Goal: Task Accomplishment & Management: Use online tool/utility

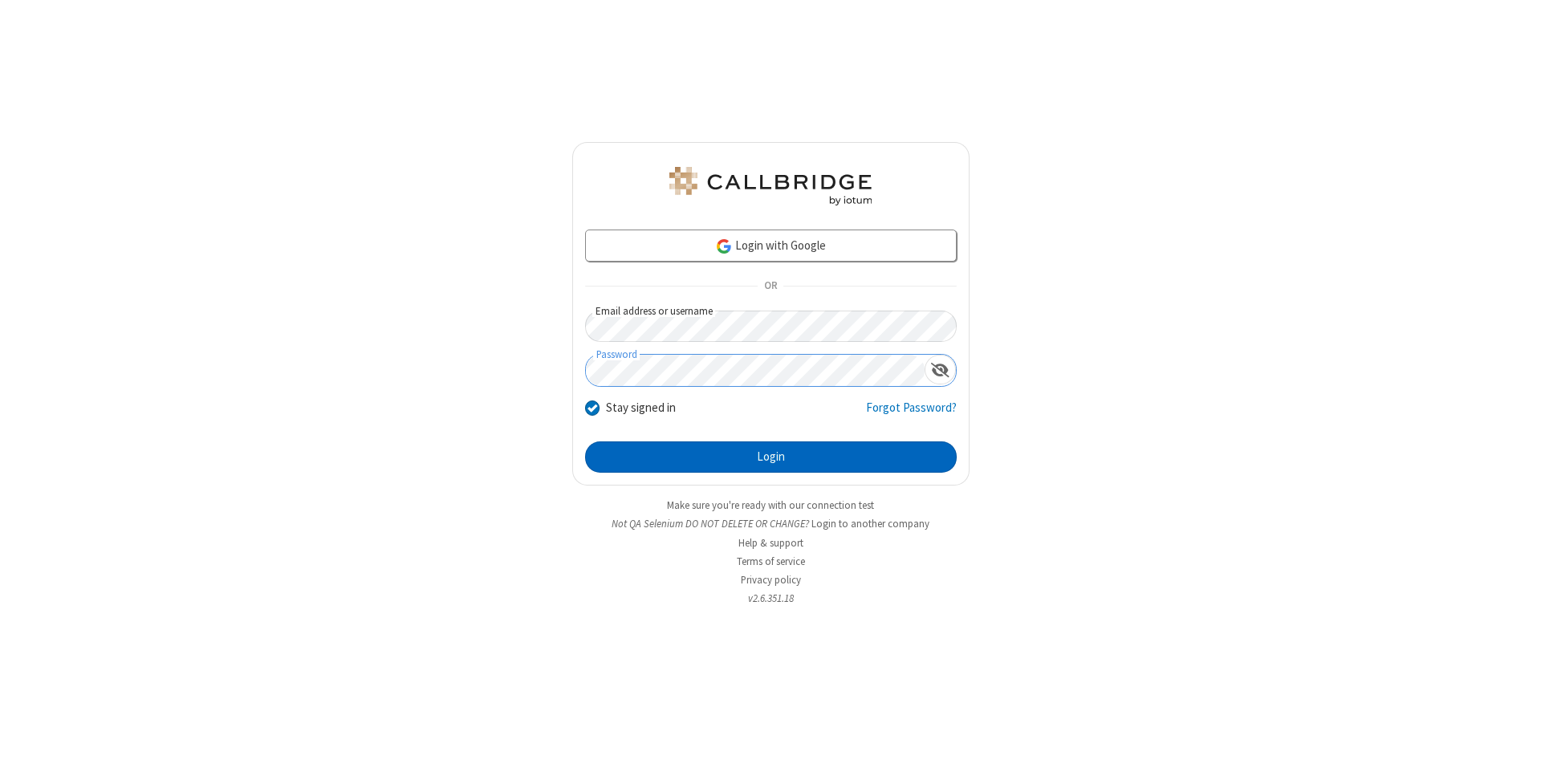
click at [770, 457] on button "Login" at bounding box center [771, 457] width 372 height 32
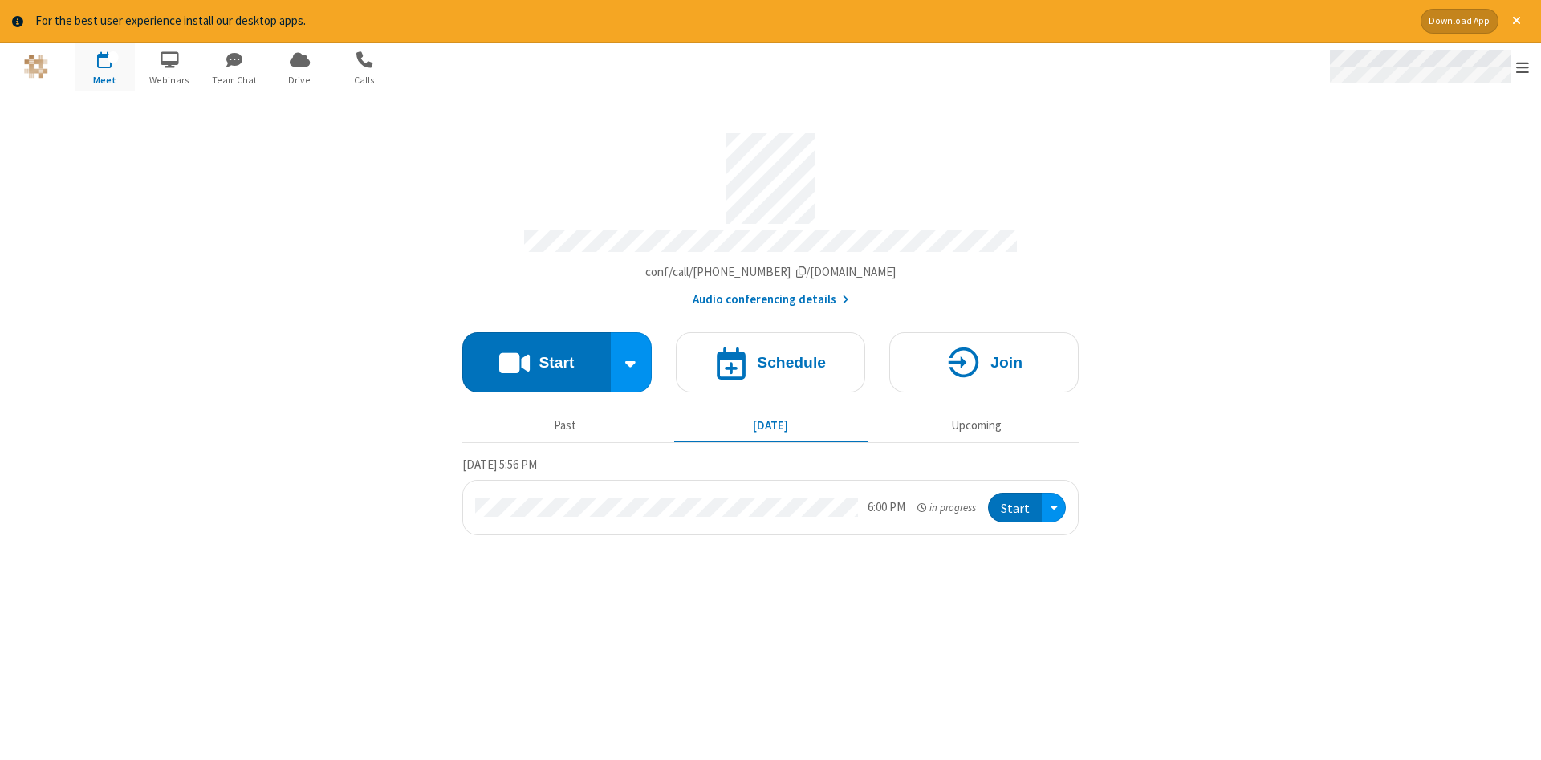
click at [1522, 67] on span "Open menu" at bounding box center [1522, 67] width 13 height 16
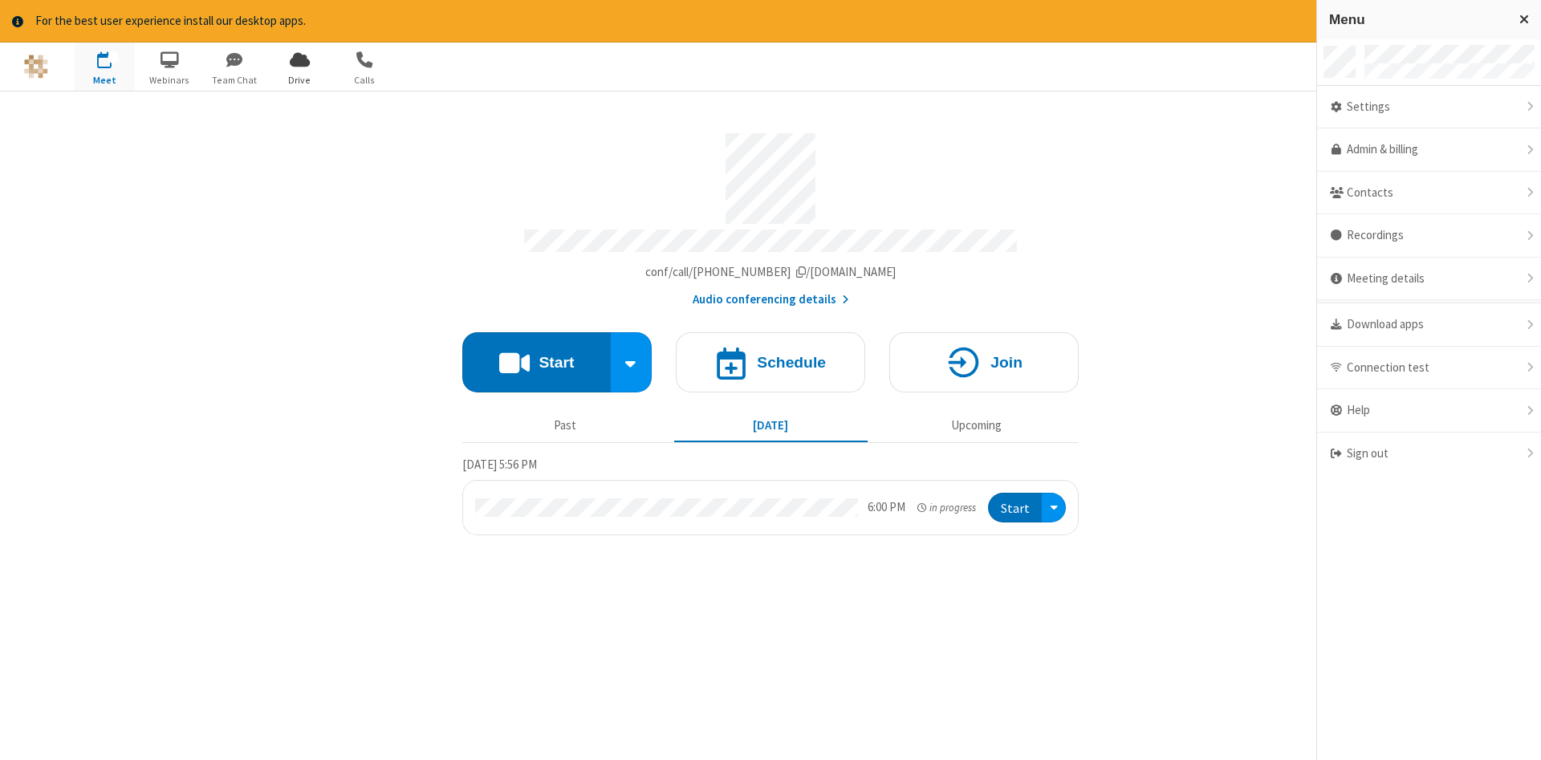
click at [299, 79] on span "Drive" at bounding box center [300, 80] width 60 height 14
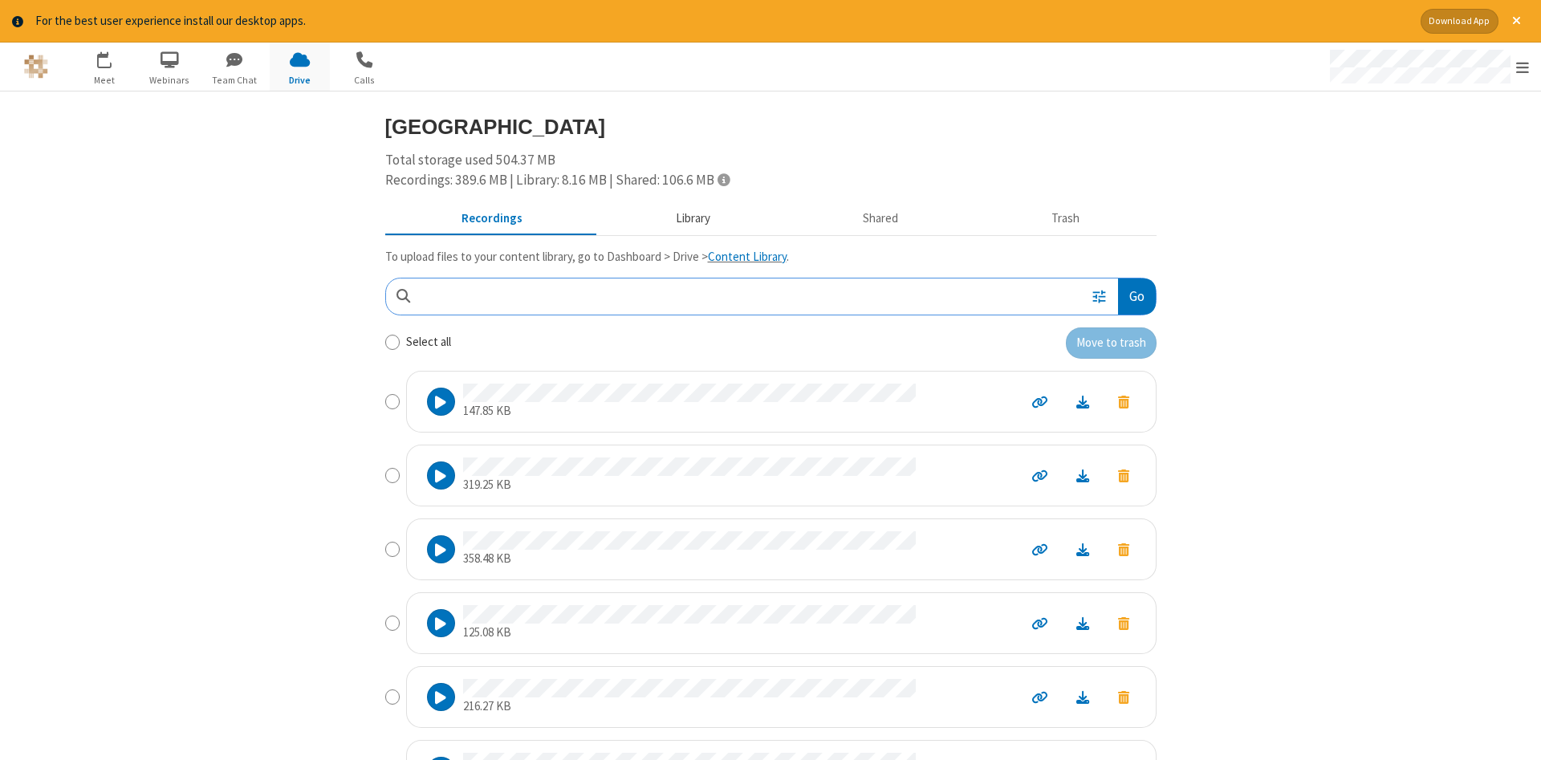
click at [690, 217] on button "Library" at bounding box center [693, 218] width 188 height 30
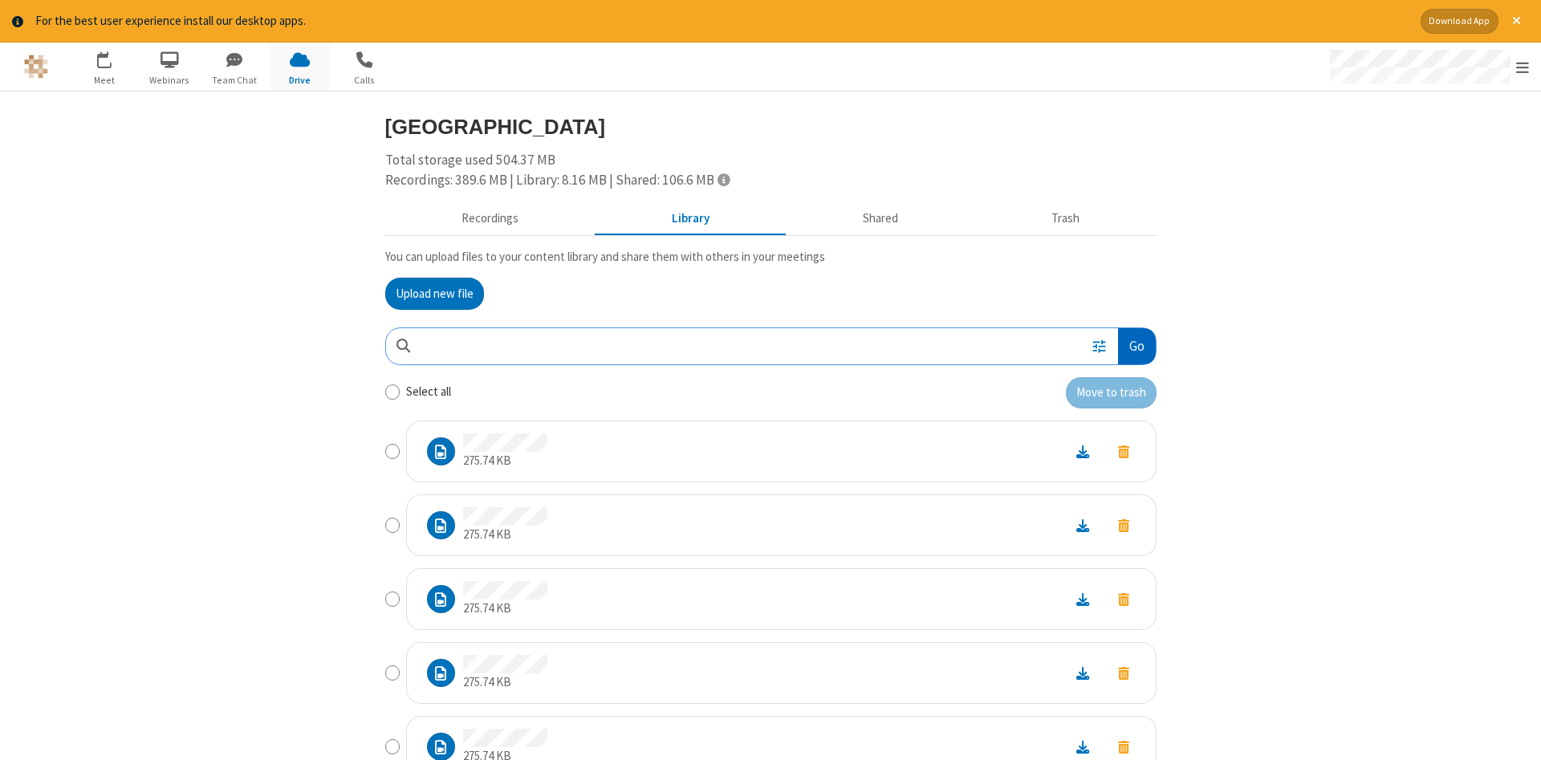
click at [1135, 346] on button "Go" at bounding box center [1136, 346] width 37 height 36
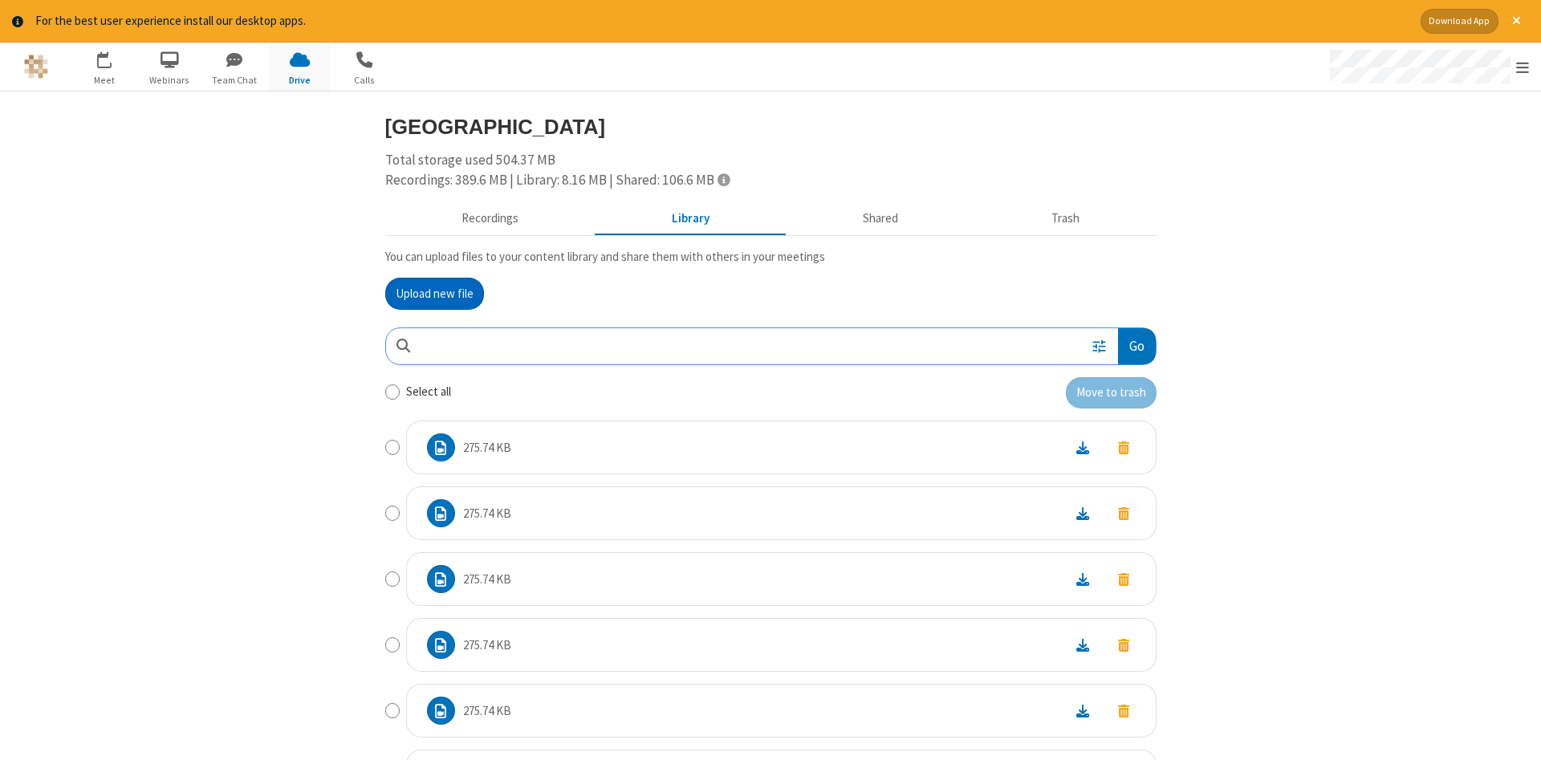
click at [434, 293] on button "Upload new file" at bounding box center [434, 294] width 99 height 32
